Goal: Task Accomplishment & Management: Use online tool/utility

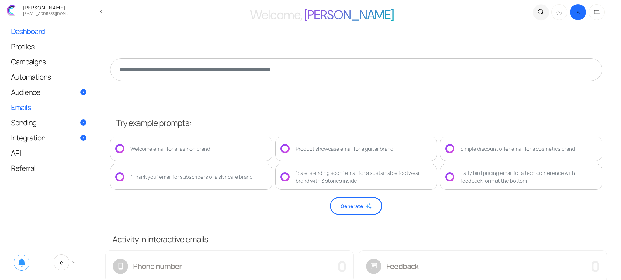
click at [37, 105] on link "Emails" at bounding box center [49, 107] width 88 height 15
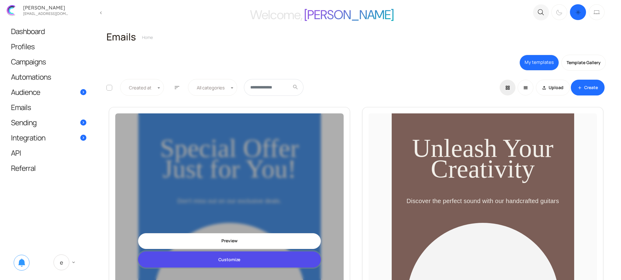
click at [219, 256] on link "Customize" at bounding box center [229, 259] width 183 height 16
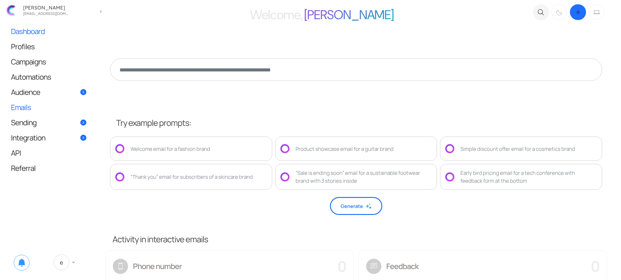
click at [41, 107] on link "Emails" at bounding box center [49, 107] width 88 height 15
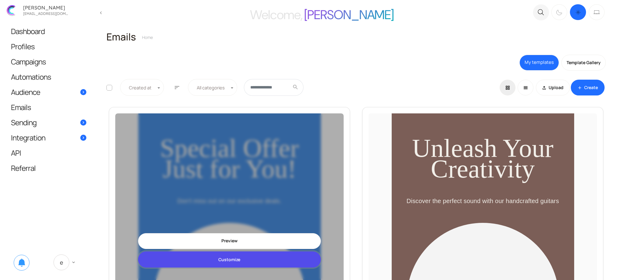
click at [244, 255] on link "Customize" at bounding box center [229, 259] width 183 height 16
